Goal: Information Seeking & Learning: Stay updated

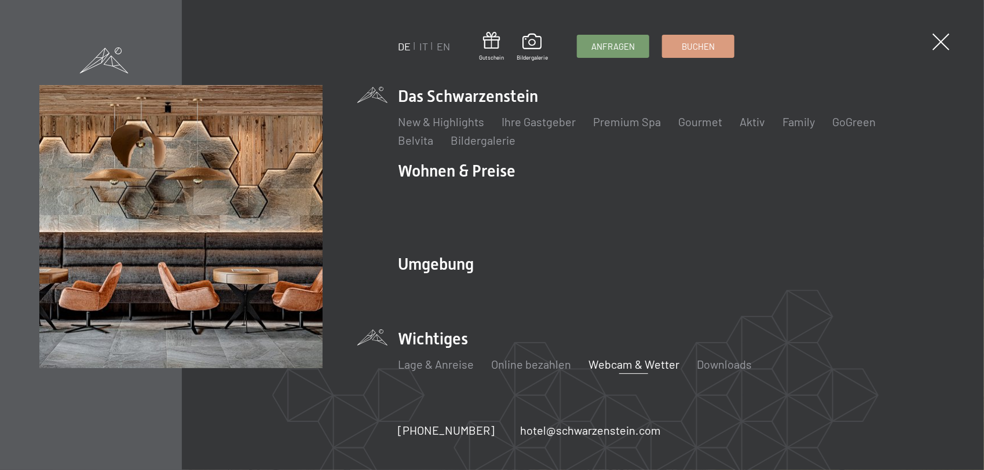
click at [617, 357] on link "Webcam & Wetter" at bounding box center [633, 364] width 91 height 14
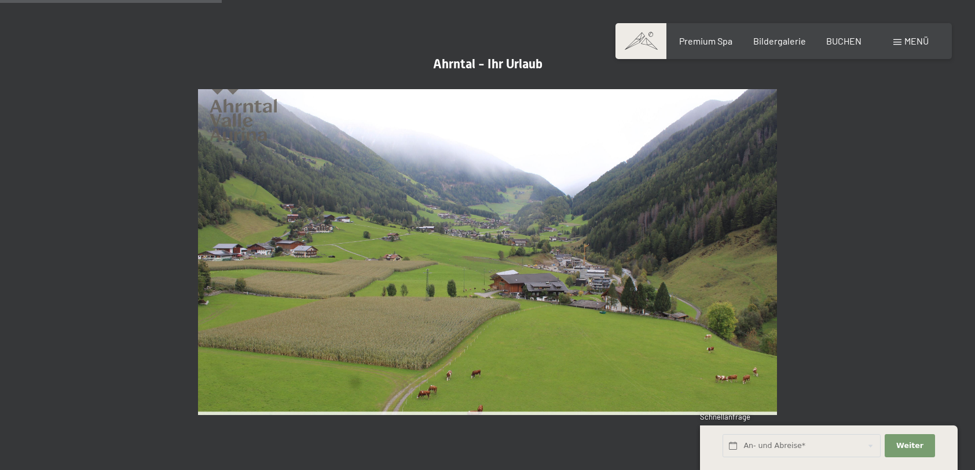
scroll to position [927, 0]
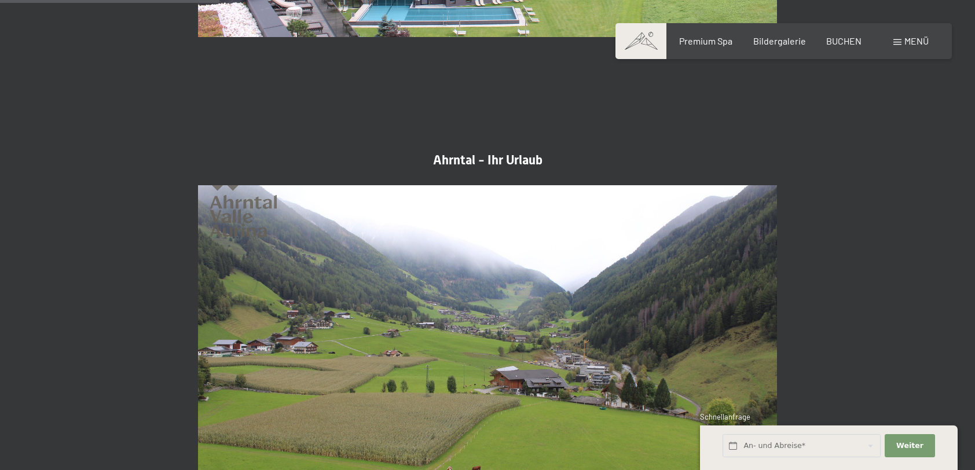
click at [913, 39] on span "Menü" at bounding box center [917, 40] width 24 height 11
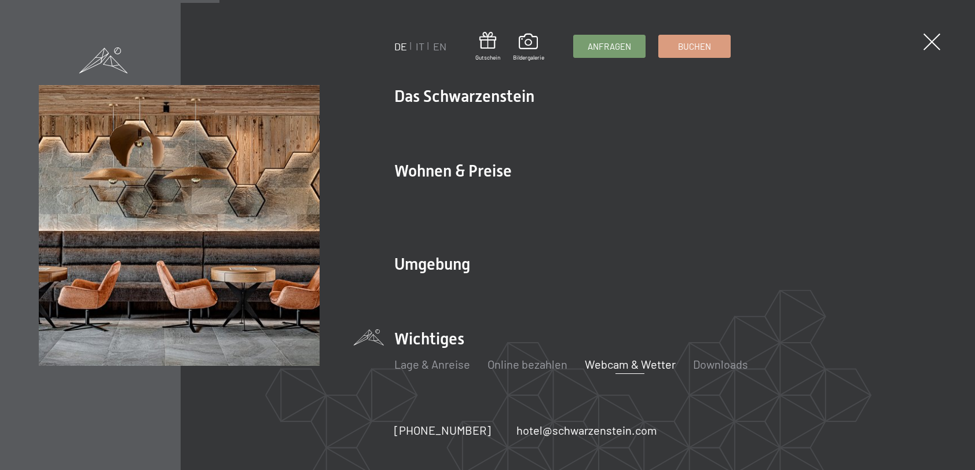
click at [913, 39] on div "Buchen Anfragen Premium Spa Bildergalerie BUCHEN Menü DE IT EN Gutschein Bilder…" at bounding box center [784, 41] width 290 height 13
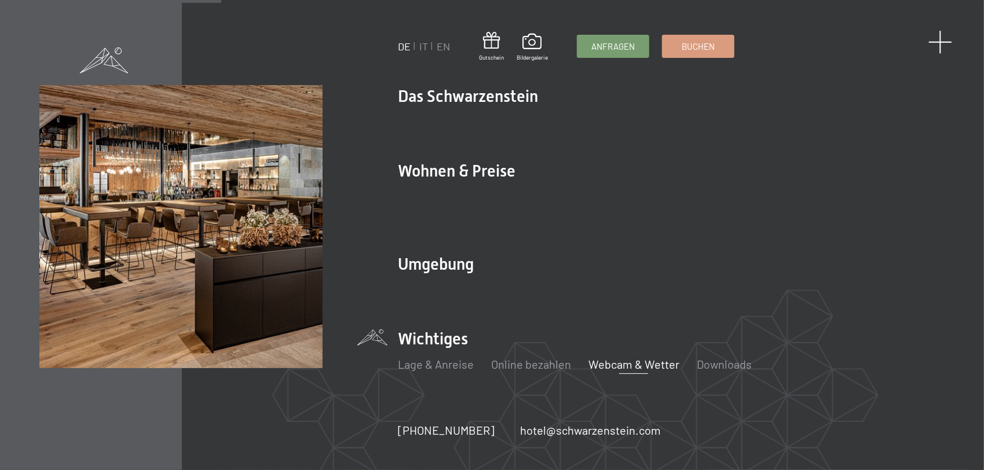
click at [945, 43] on span at bounding box center [941, 42] width 24 height 24
